Goal: Transaction & Acquisition: Obtain resource

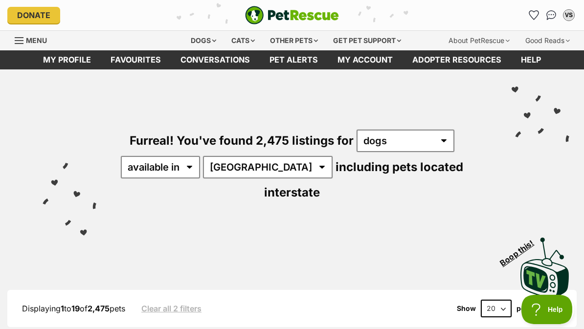
click at [532, 13] on icon "Favourites" at bounding box center [533, 15] width 9 height 9
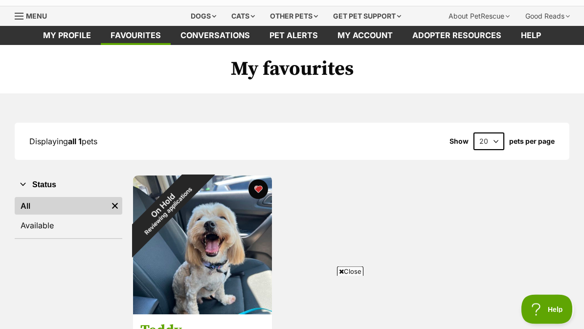
scroll to position [19, 0]
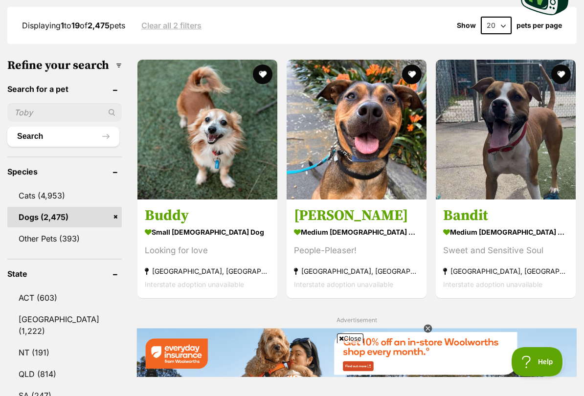
click at [51, 329] on link "QLD (814)" at bounding box center [64, 374] width 114 height 21
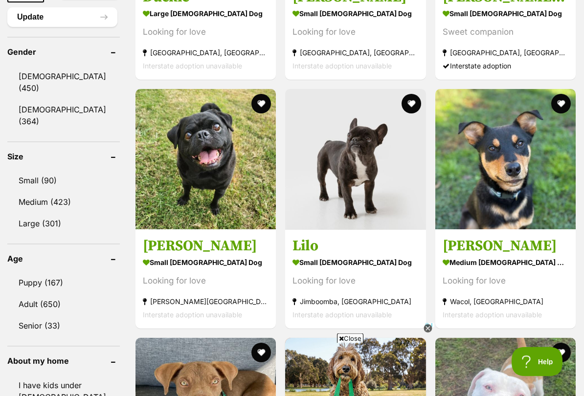
scroll to position [847, 0]
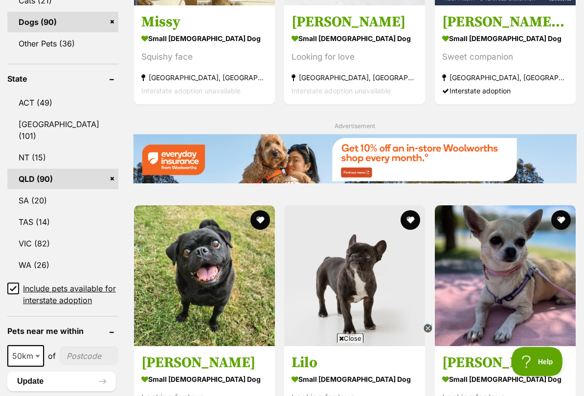
scroll to position [478, 0]
click at [16, 283] on input "Include pets available for interstate adoption" at bounding box center [13, 289] width 12 height 12
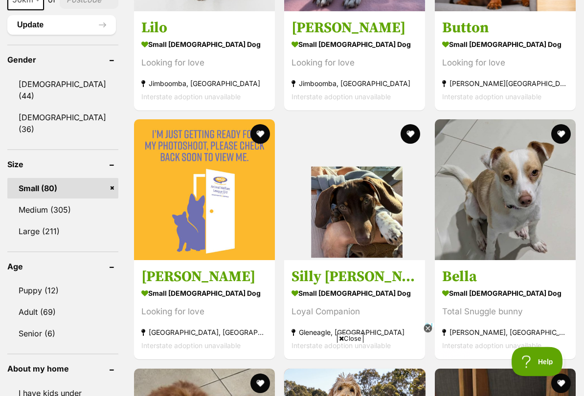
scroll to position [792, 0]
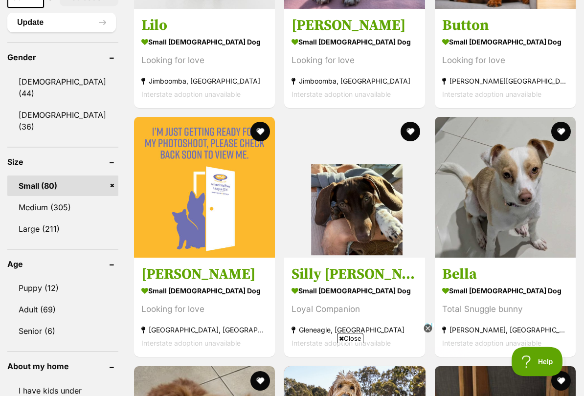
click at [51, 300] on link "Adult (69)" at bounding box center [62, 310] width 111 height 21
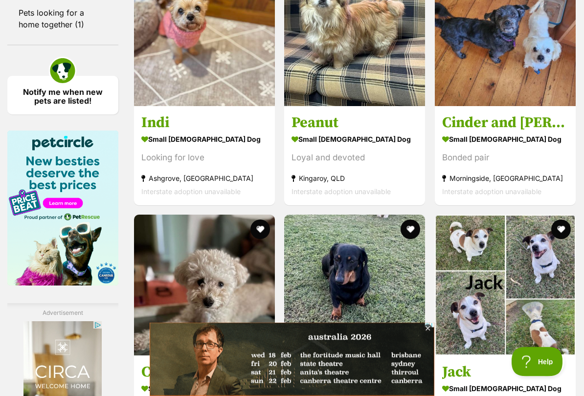
scroll to position [1443, 0]
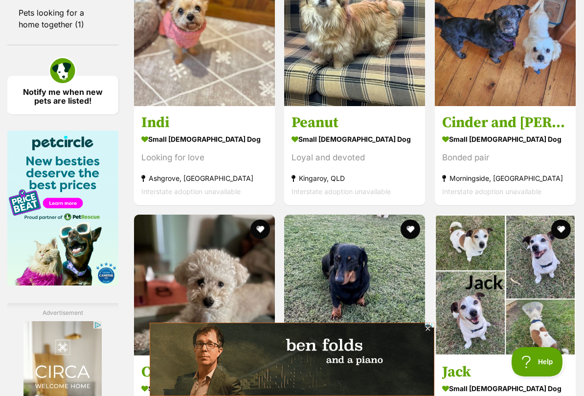
click at [219, 106] on img at bounding box center [204, 35] width 141 height 141
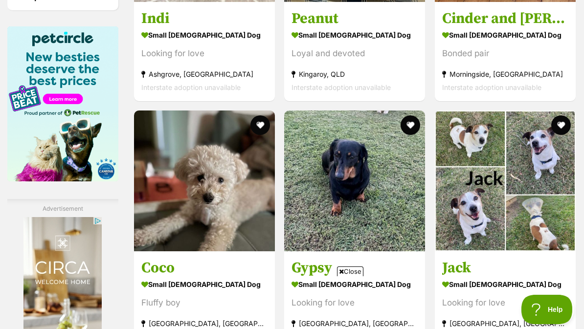
scroll to position [1499, 0]
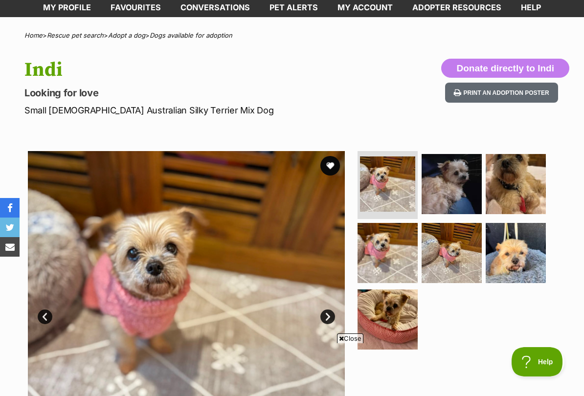
click at [525, 199] on img at bounding box center [516, 184] width 60 height 60
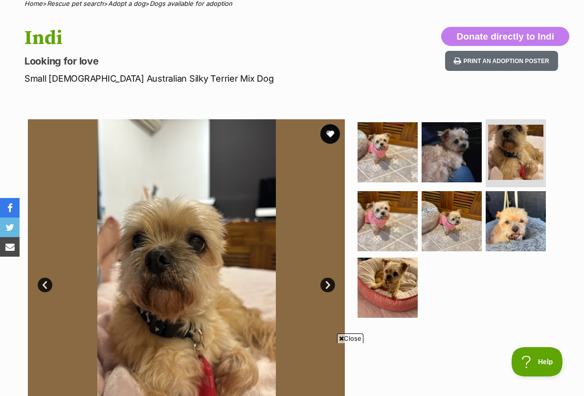
scroll to position [122, 0]
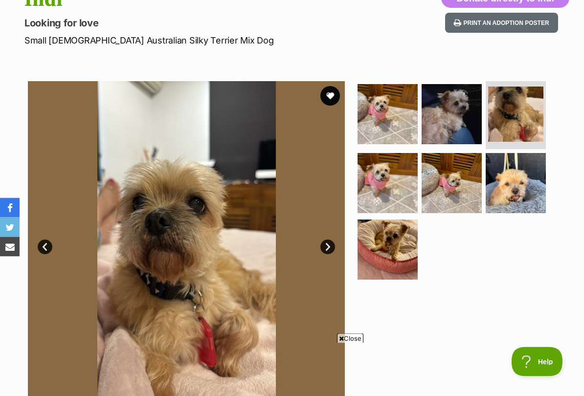
click at [329, 251] on link "Next" at bounding box center [327, 247] width 15 height 15
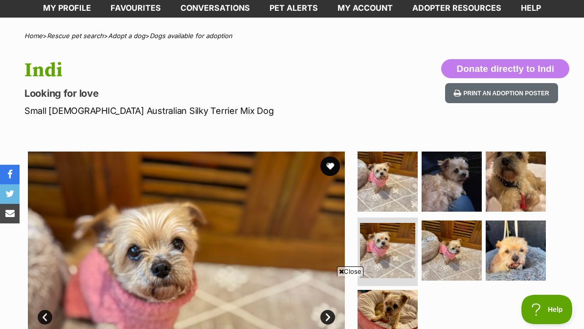
scroll to position [0, 0]
